Goal: Transaction & Acquisition: Purchase product/service

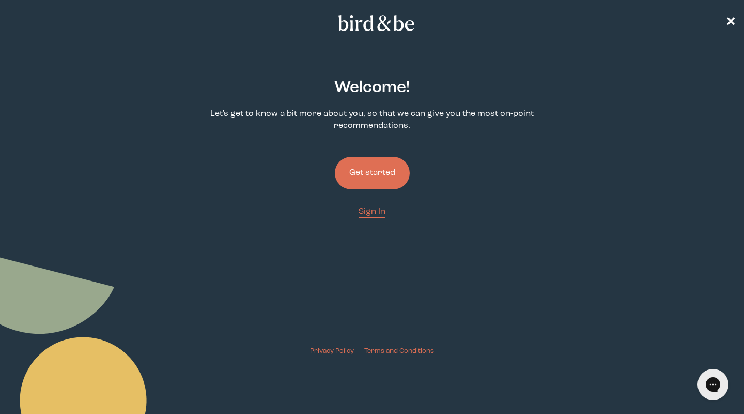
click at [353, 167] on button "Get started" at bounding box center [372, 173] width 75 height 33
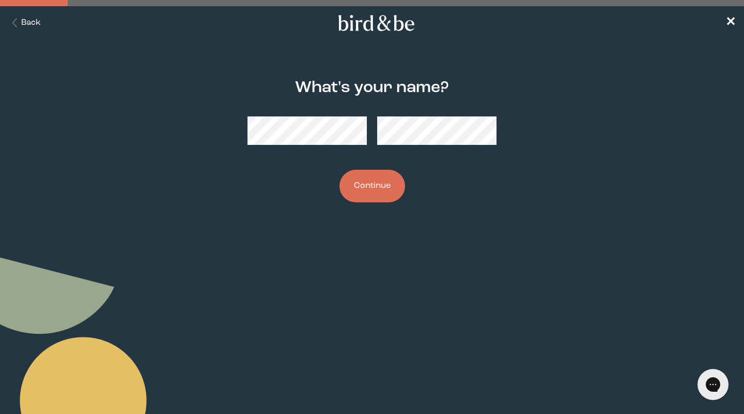
click at [372, 186] on button "Continue" at bounding box center [373, 186] width 66 height 33
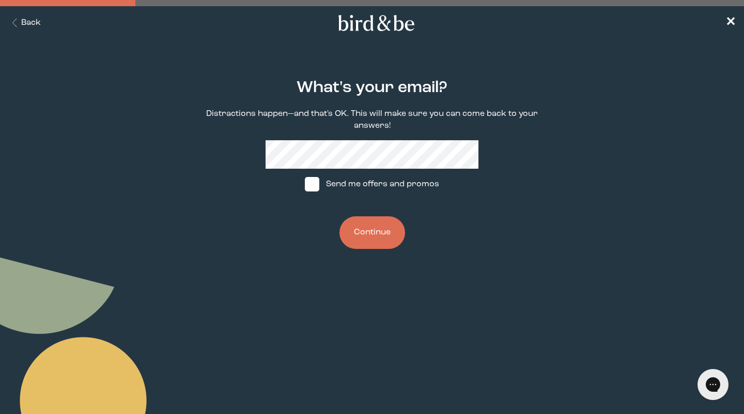
click at [378, 228] on button "Continue" at bounding box center [373, 232] width 66 height 33
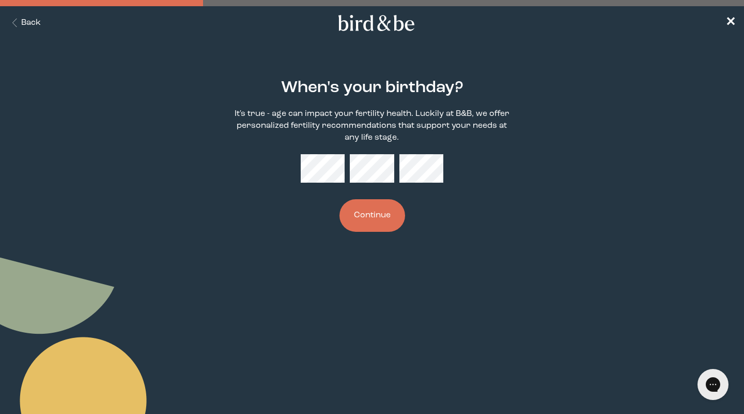
click at [372, 215] on button "Continue" at bounding box center [373, 215] width 66 height 33
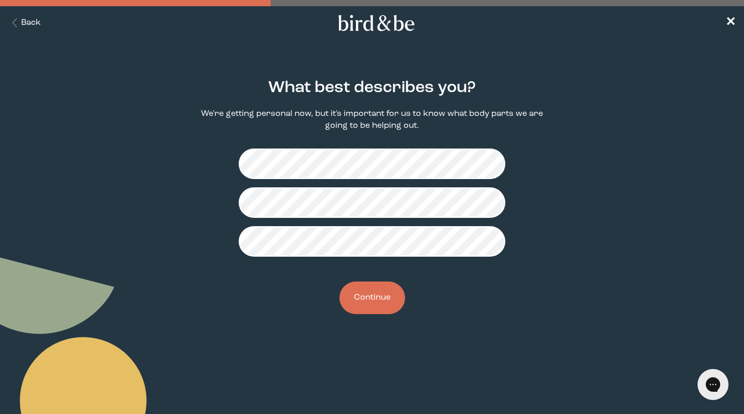
click at [357, 297] on button "Continue" at bounding box center [373, 297] width 66 height 33
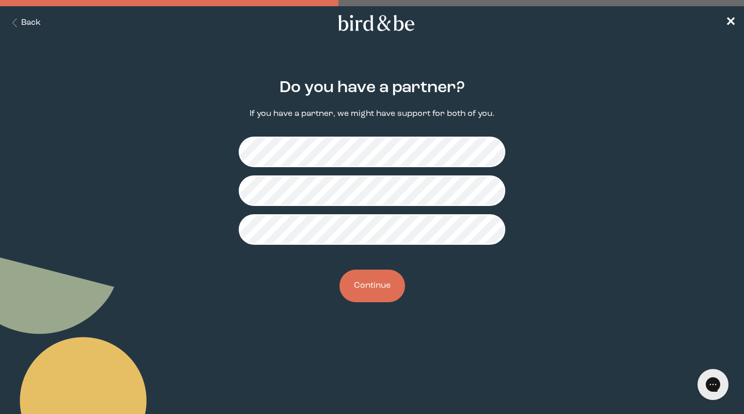
click at [359, 298] on button "Continue" at bounding box center [373, 285] width 66 height 33
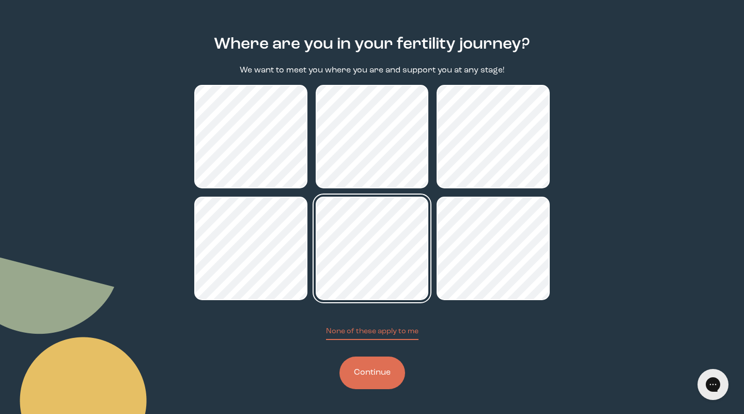
scroll to position [43, 0]
click at [369, 371] on button "Continue" at bounding box center [373, 372] width 66 height 33
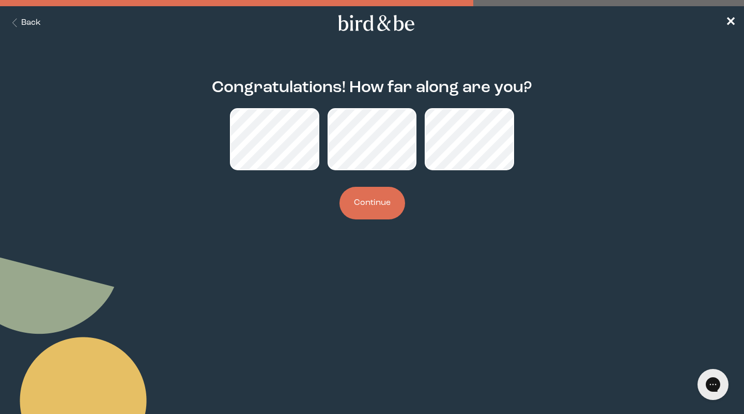
click at [375, 203] on button "Continue" at bounding box center [373, 203] width 66 height 33
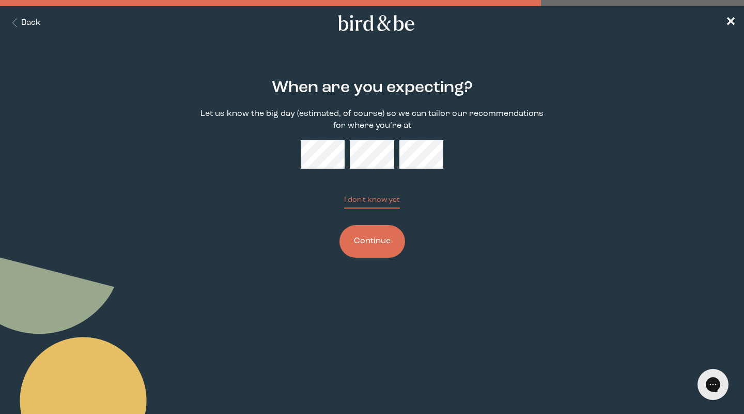
click at [374, 254] on button "Continue" at bounding box center [373, 241] width 66 height 33
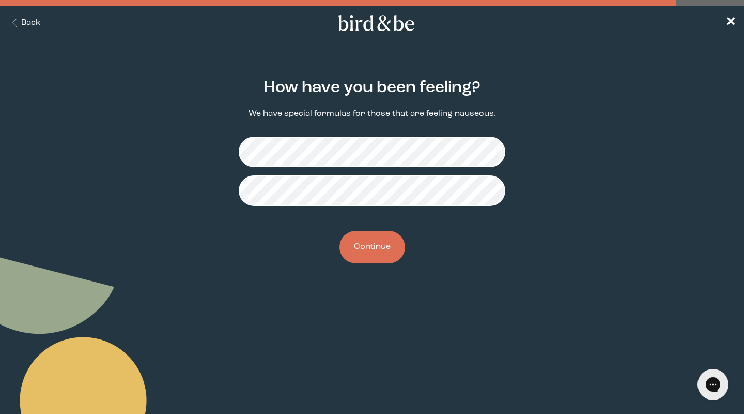
click at [370, 236] on button "Continue" at bounding box center [373, 247] width 66 height 33
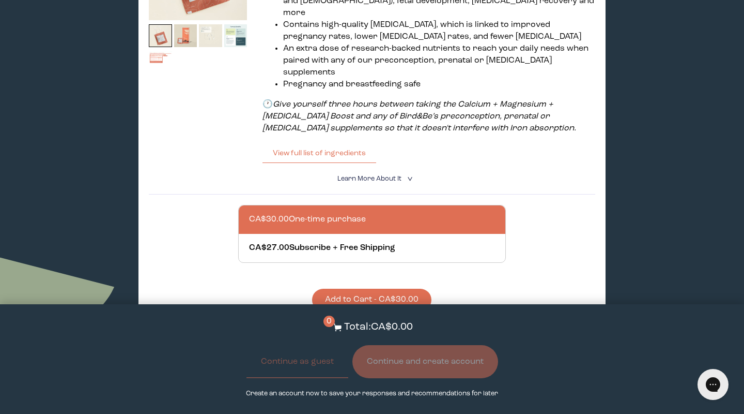
scroll to position [274, 0]
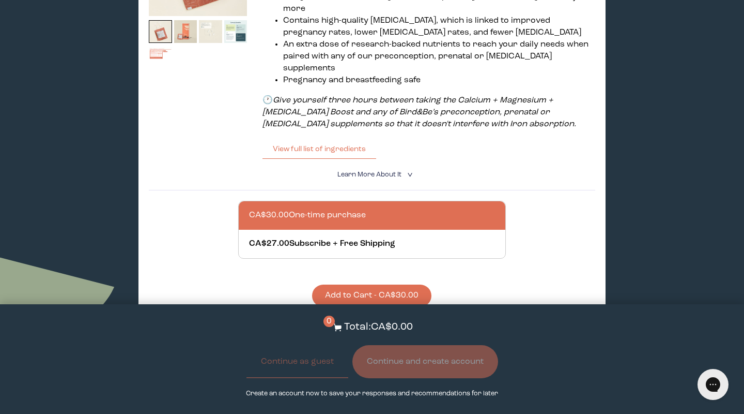
click at [345, 171] on span "Learn More About it" at bounding box center [370, 174] width 64 height 7
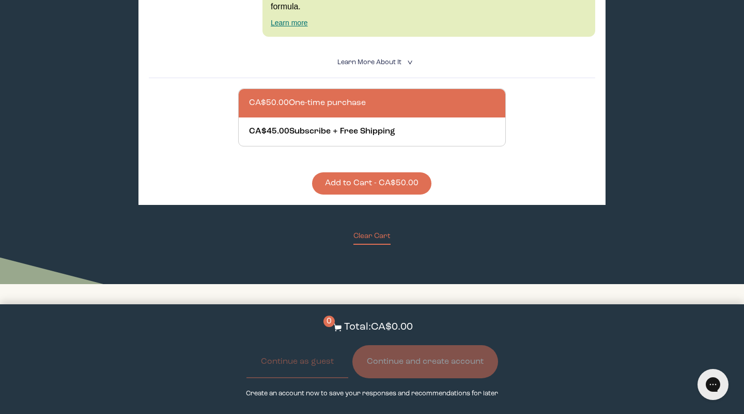
scroll to position [1061, 0]
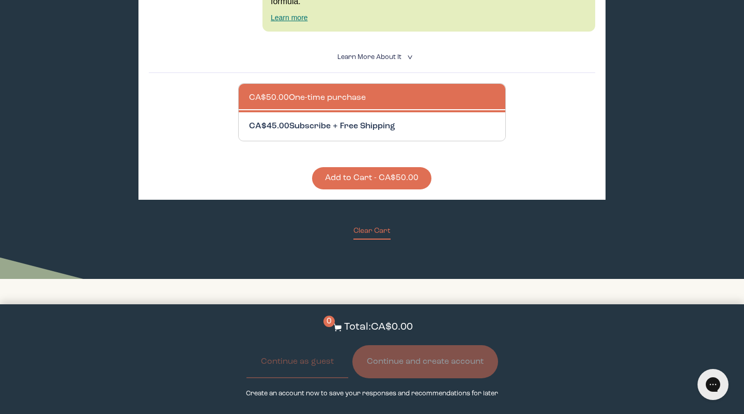
click at [339, 112] on div at bounding box center [382, 126] width 267 height 28
click at [249, 120] on input "CA$45.00 Subscribe + Free Shipping" at bounding box center [249, 120] width 1 height 1
radio input "true"
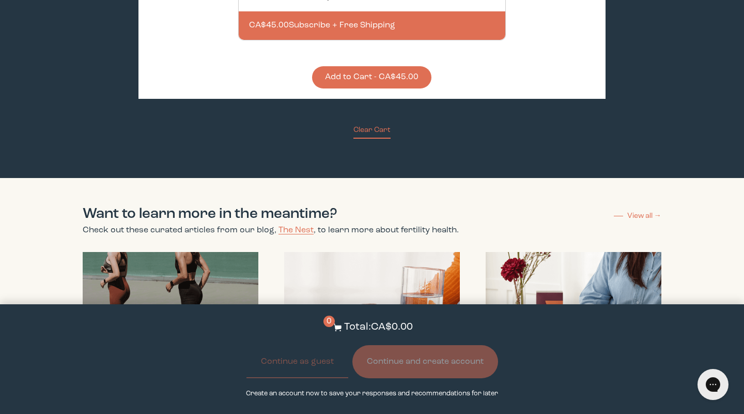
scroll to position [1163, 0]
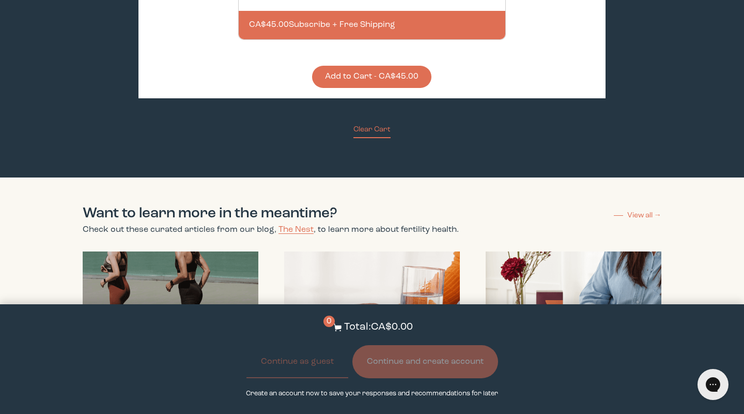
click at [365, 66] on button "Add to Cart - CA$45.00" at bounding box center [371, 77] width 119 height 22
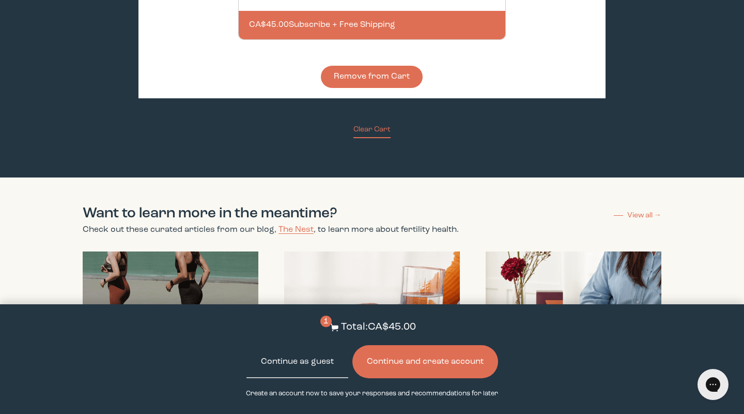
click at [308, 371] on button "Continue as guest" at bounding box center [298, 361] width 102 height 33
